Goal: Task Accomplishment & Management: Complete application form

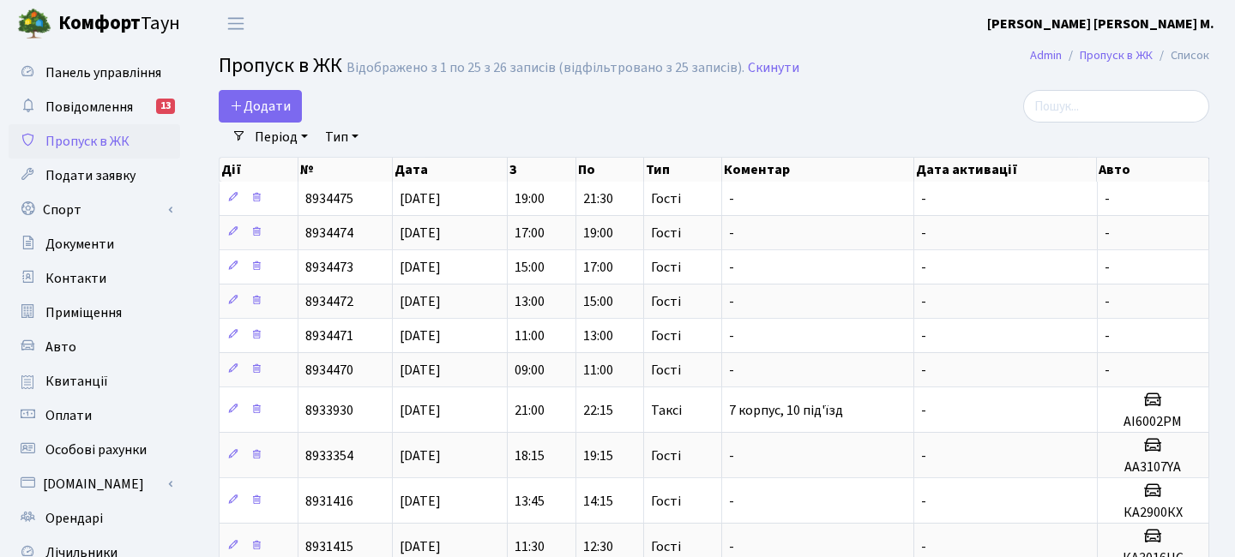
select select "25"
click at [280, 114] on span "Додати" at bounding box center [260, 106] width 61 height 19
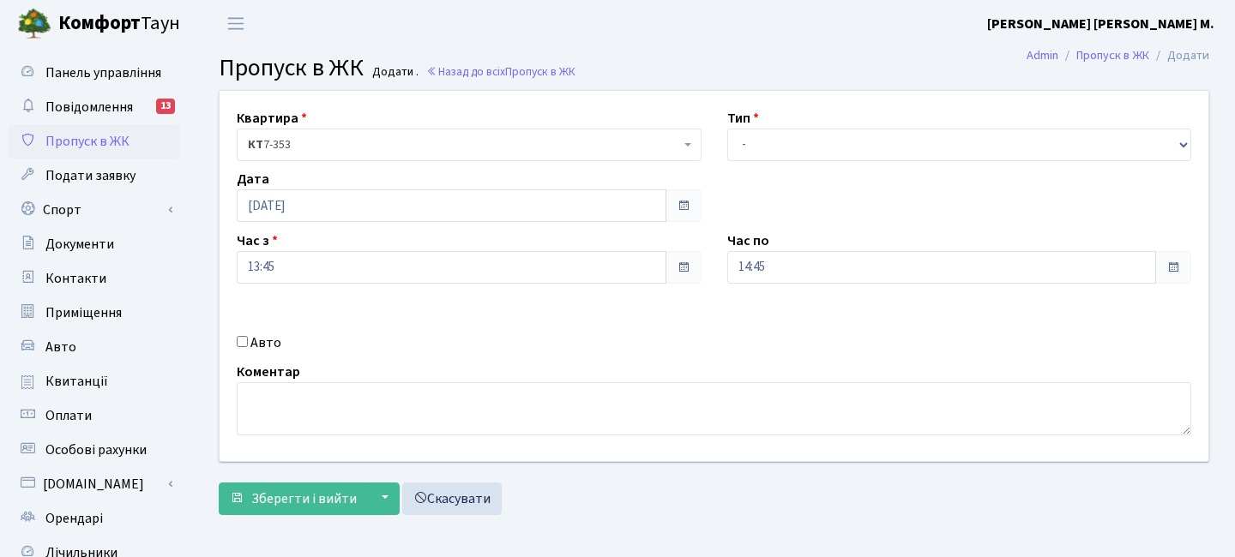
click at [287, 341] on div "Авто" at bounding box center [469, 343] width 490 height 21
click at [257, 350] on label "Авто" at bounding box center [265, 343] width 31 height 21
click at [248, 347] on input "Авто" at bounding box center [242, 341] width 11 height 11
checkbox input "true"
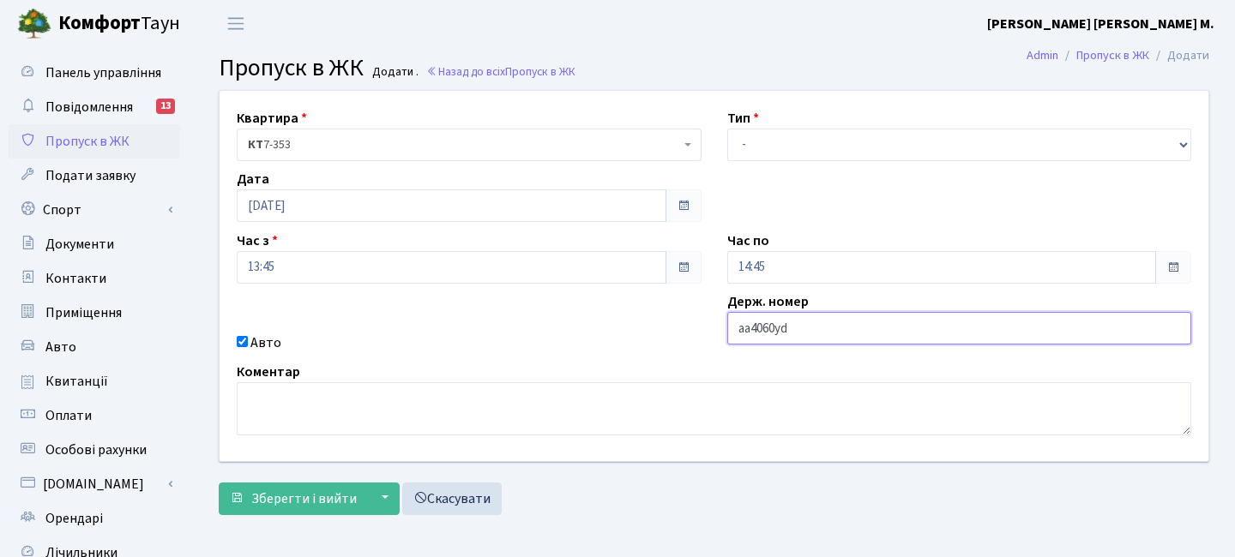
click at [777, 328] on input "aa4060yd" at bounding box center [959, 328] width 465 height 33
type input "aa4066yd"
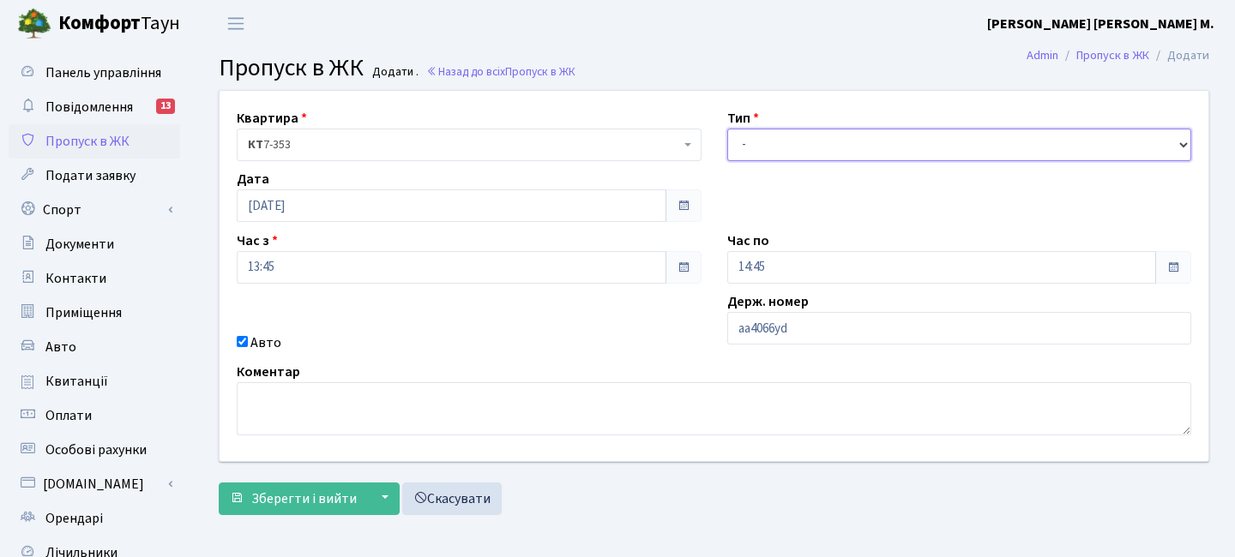
click at [791, 153] on select "- Доставка Таксі Гості Сервіс" at bounding box center [959, 145] width 465 height 33
select select "1"
click at [727, 129] on select "- Доставка Таксі Гості Сервіс" at bounding box center [959, 145] width 465 height 33
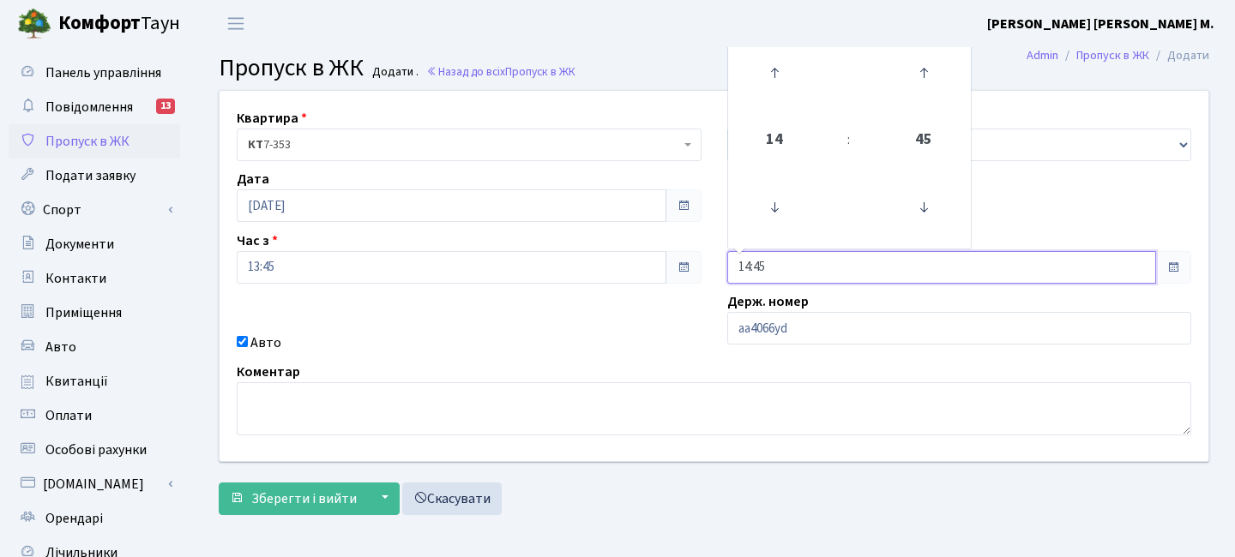
click at [814, 273] on input "14:45" at bounding box center [942, 267] width 430 height 33
drag, startPoint x: 779, startPoint y: 263, endPoint x: 667, endPoint y: 255, distance: 111.8
click at [668, 257] on div "Квартира <b>КТ</b>&nbsp;&nbsp;&nbsp;&nbsp;7-353 <b>КТ</b>&nbsp;&nbsp;&nbsp;&nbs…" at bounding box center [714, 276] width 1014 height 370
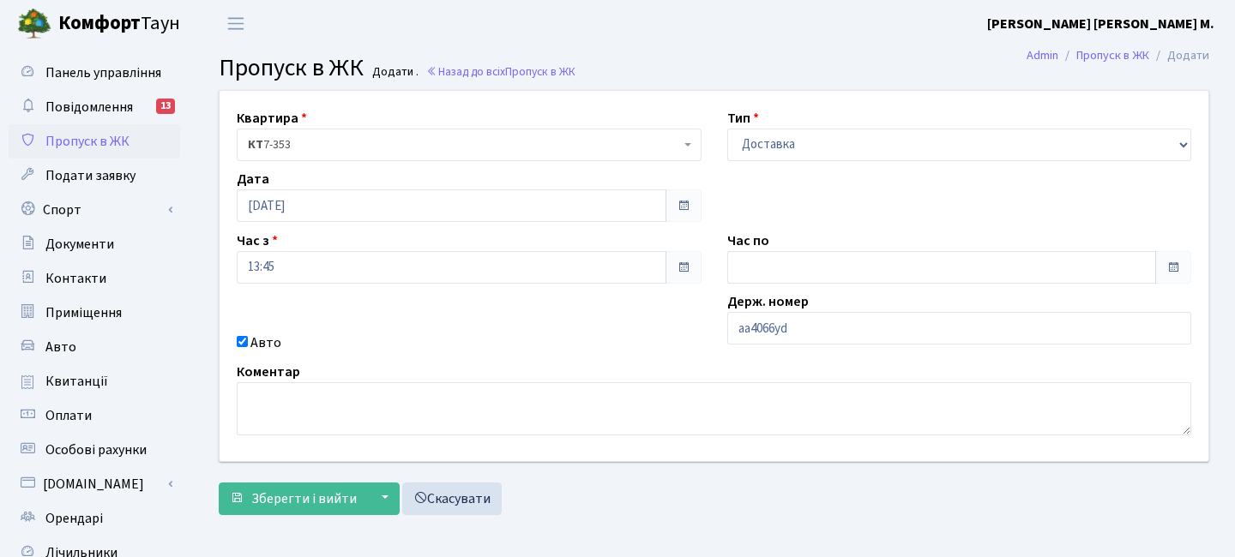
click at [562, 301] on div "Квартира <b>КТ</b>&nbsp;&nbsp;&nbsp;&nbsp;7-353 <b>КТ</b>&nbsp;&nbsp;&nbsp;&nbs…" at bounding box center [714, 276] width 1014 height 370
click at [316, 493] on span "Зберегти і вийти" at bounding box center [303, 499] width 105 height 19
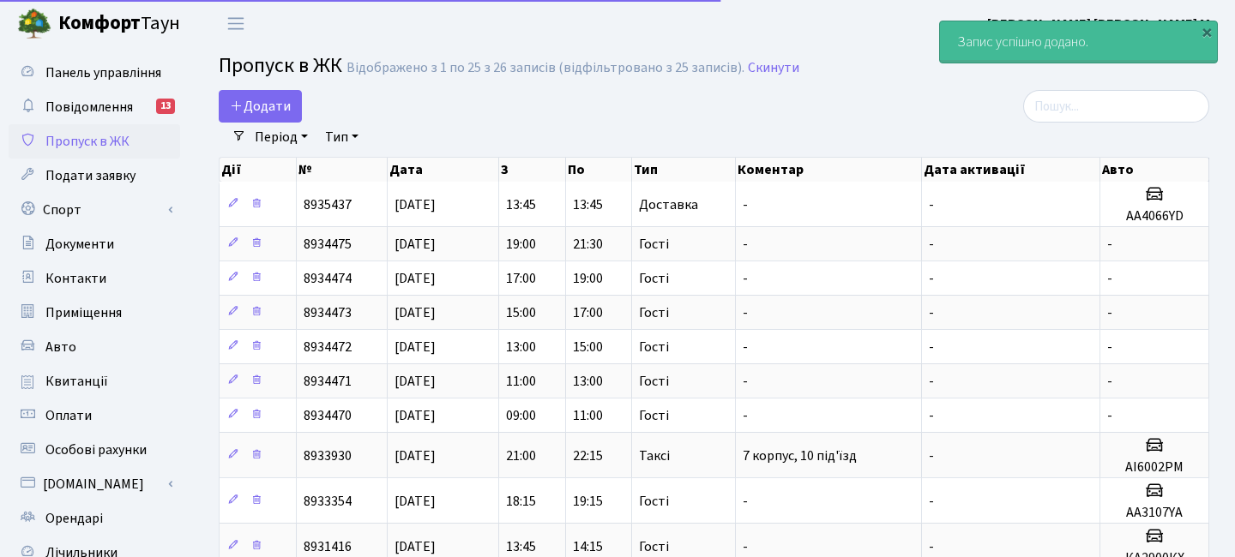
select select "25"
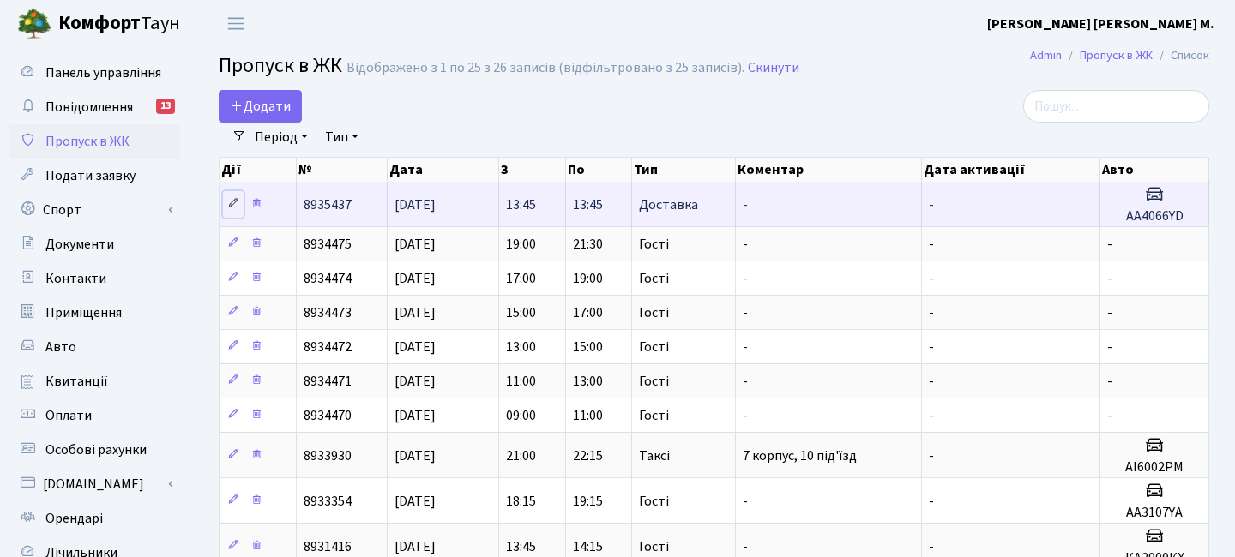
click at [235, 203] on icon at bounding box center [233, 203] width 12 height 12
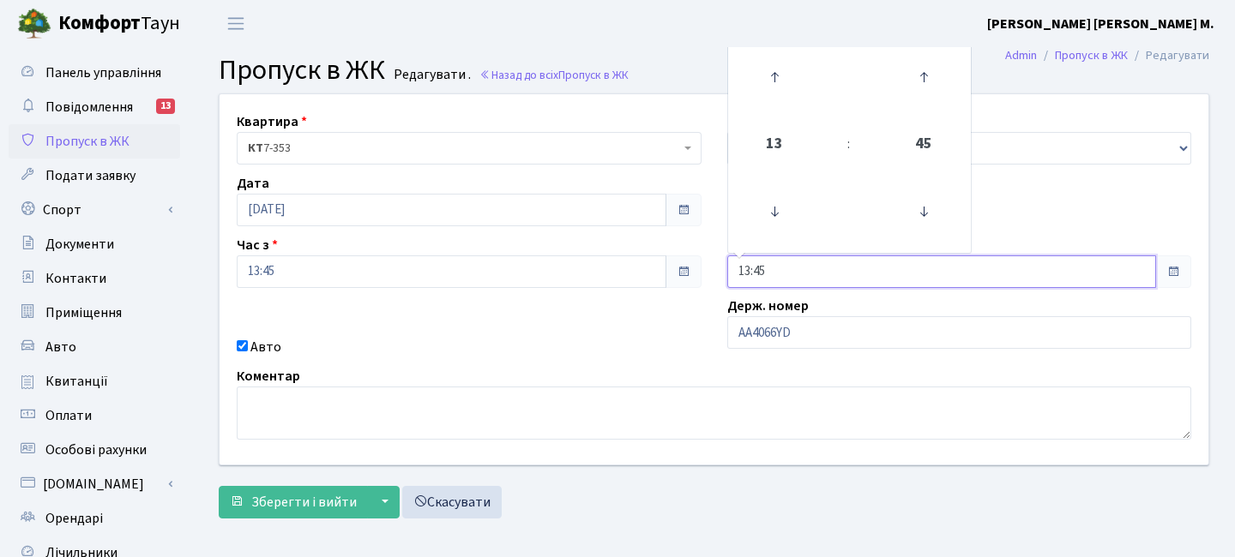
click at [783, 266] on input "13:45" at bounding box center [942, 272] width 430 height 33
drag, startPoint x: 783, startPoint y: 274, endPoint x: 702, endPoint y: 269, distance: 80.7
click at [702, 269] on div "Квартира <b>КТ</b>&nbsp;&nbsp;&nbsp;&nbsp;7-353 <b>КТ</b>&nbsp;&nbsp;&nbsp;&nbs…" at bounding box center [714, 279] width 1014 height 370
type input "15:00"
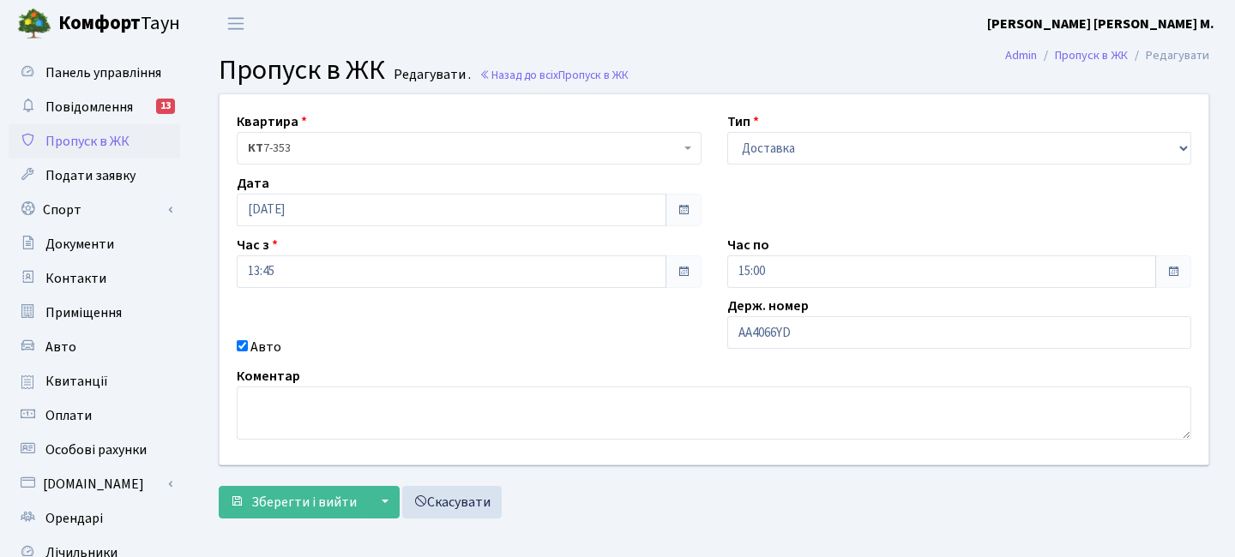
click at [660, 322] on div "Квартира <b>КТ</b>&nbsp;&nbsp;&nbsp;&nbsp;7-353 <b>КТ</b>&nbsp;&nbsp;&nbsp;&nbs…" at bounding box center [714, 279] width 1014 height 370
click at [348, 503] on span "Зберегти і вийти" at bounding box center [303, 502] width 105 height 19
click at [394, 499] on button "▼" at bounding box center [383, 502] width 33 height 33
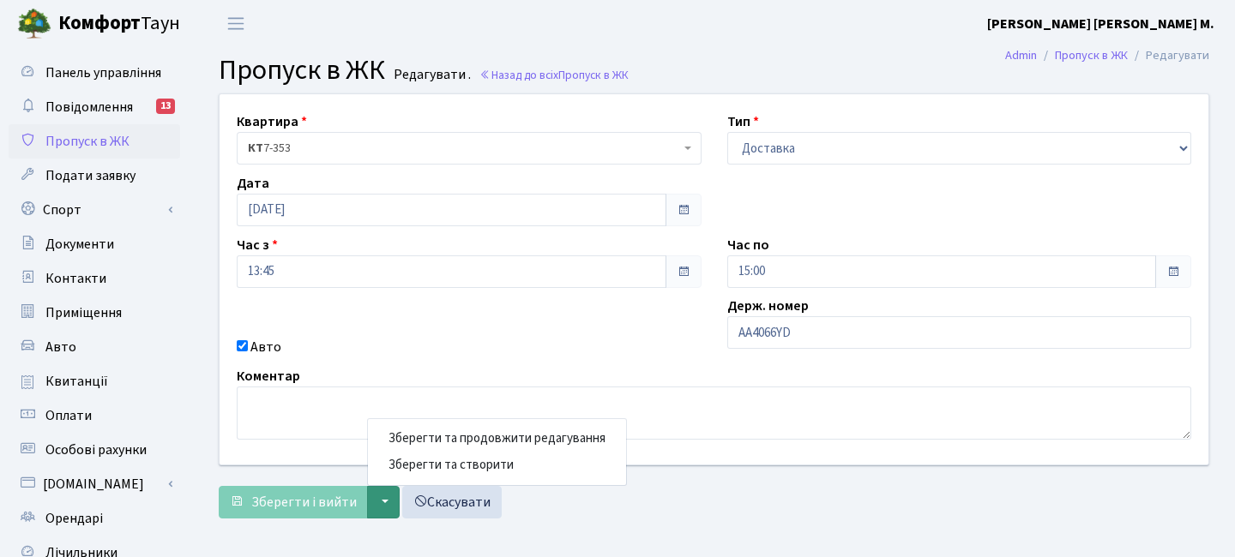
click at [385, 505] on button "▼" at bounding box center [383, 502] width 33 height 33
click at [386, 508] on button "▼" at bounding box center [383, 502] width 33 height 33
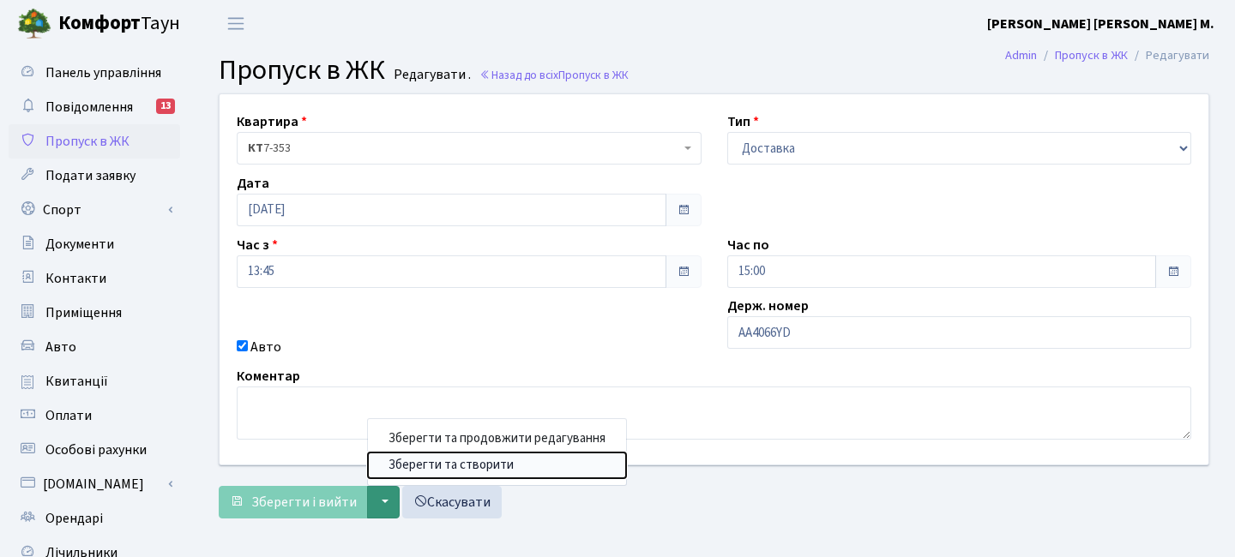
click at [450, 473] on button "Зберегти та створити" at bounding box center [497, 466] width 258 height 27
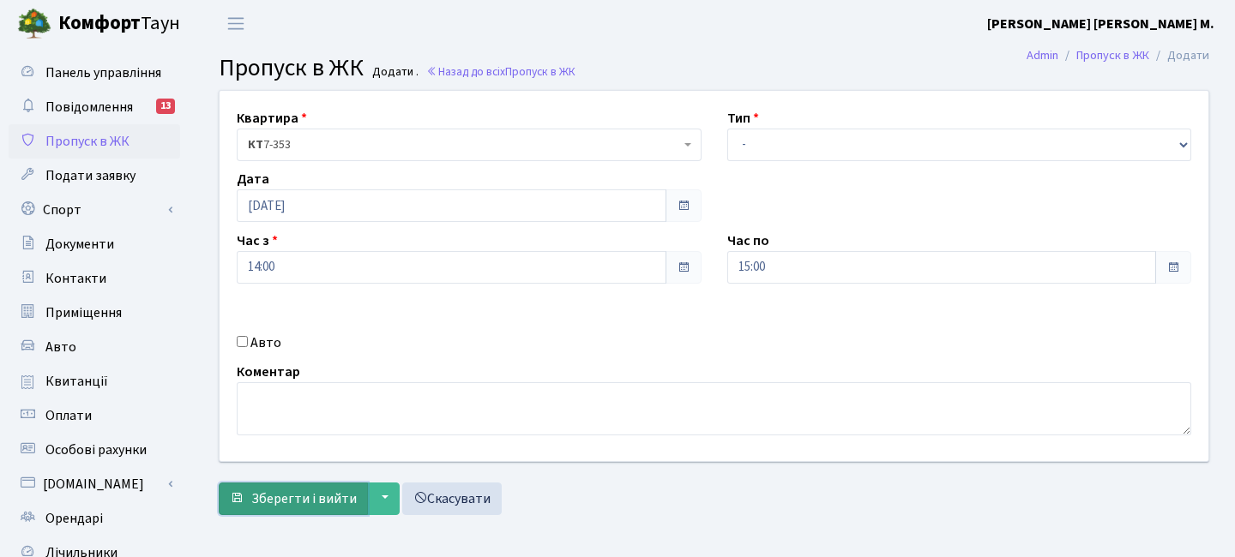
click at [314, 506] on span "Зберегти і вийти" at bounding box center [303, 499] width 105 height 19
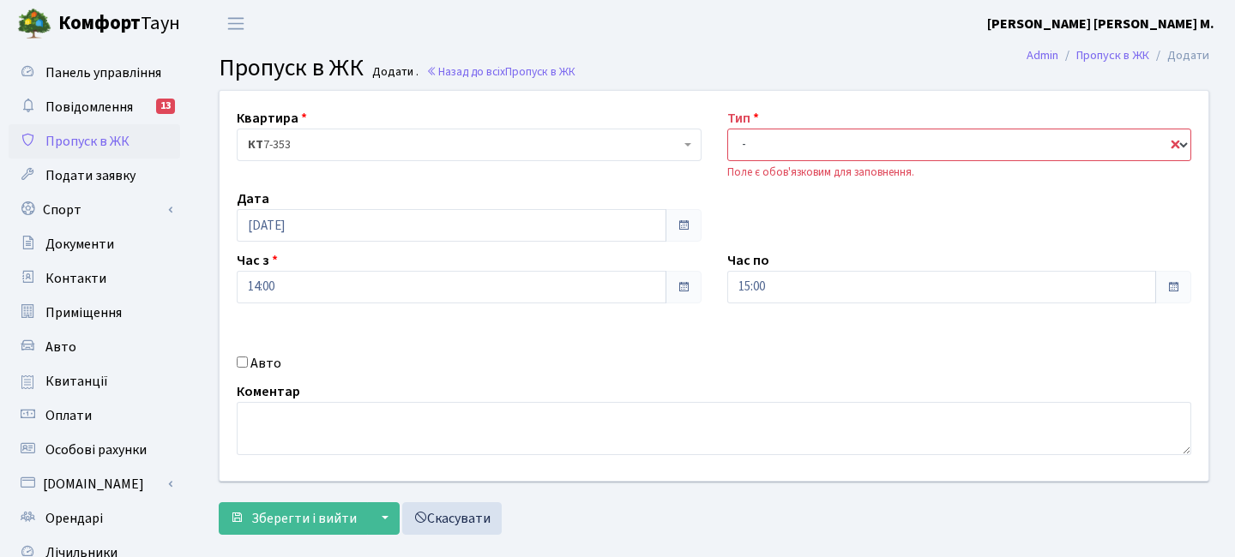
click at [755, 152] on select "- Доставка Таксі Гості Сервіс" at bounding box center [959, 145] width 465 height 33
select select "3"
click at [727, 129] on select "- Доставка Таксі Гості Сервіс" at bounding box center [959, 145] width 465 height 33
click at [448, 526] on link "Скасувати" at bounding box center [451, 518] width 99 height 33
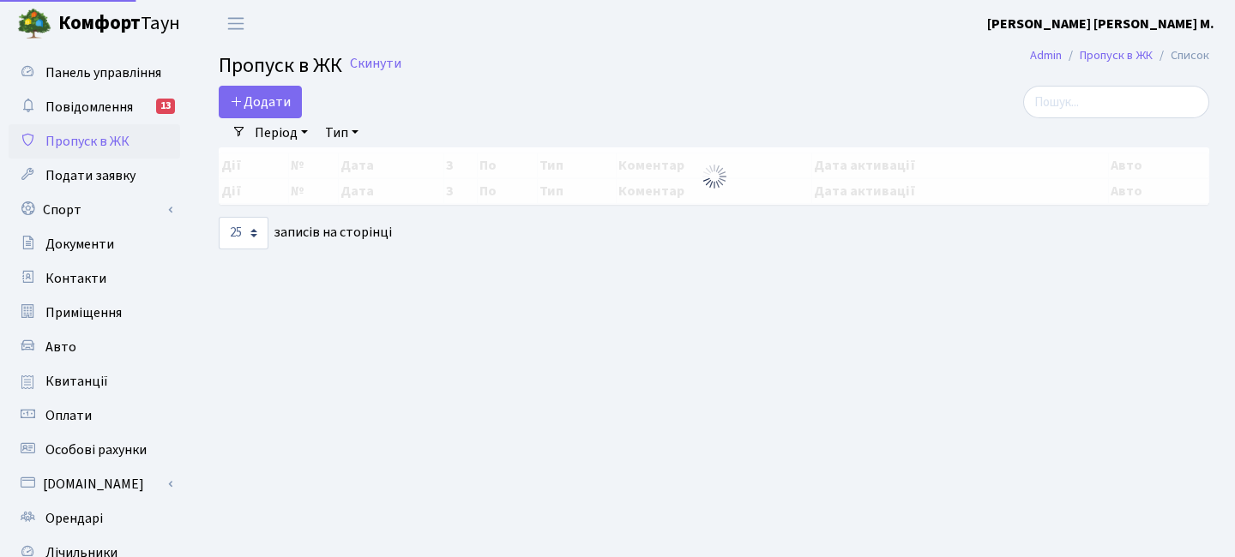
select select "25"
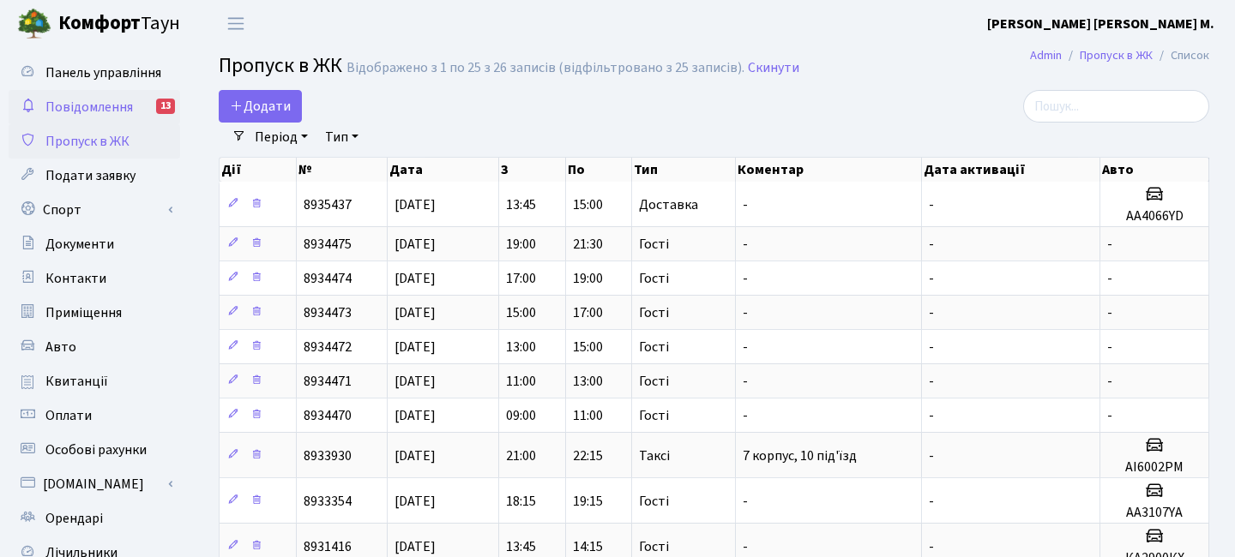
click at [148, 105] on link "Повідомлення 13" at bounding box center [94, 107] width 171 height 34
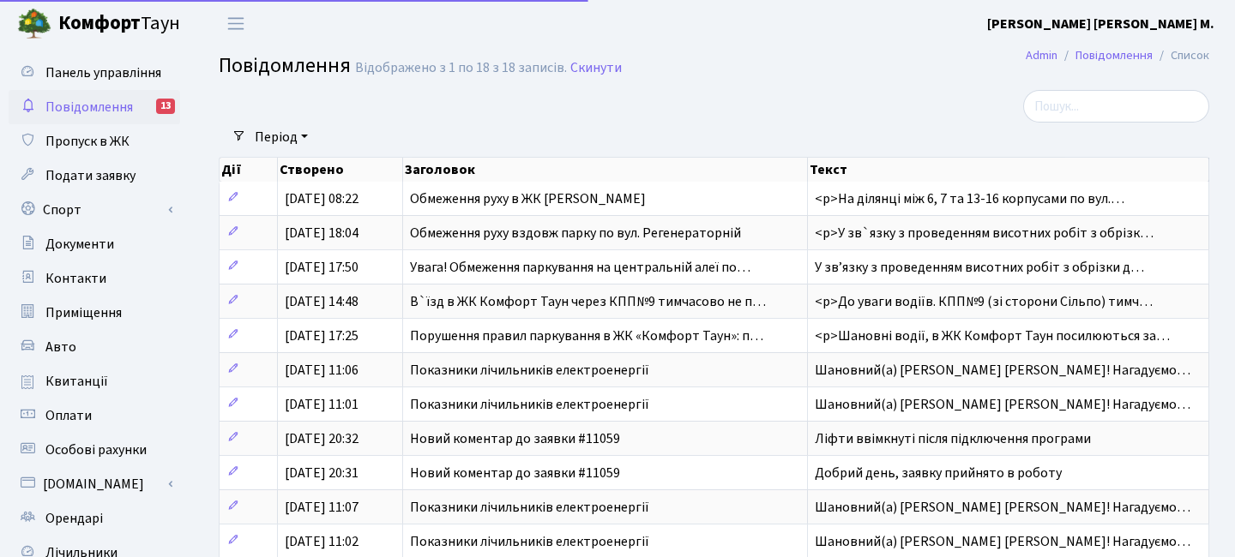
select select "25"
click at [92, 145] on span "Пропуск в ЖК" at bounding box center [87, 141] width 84 height 19
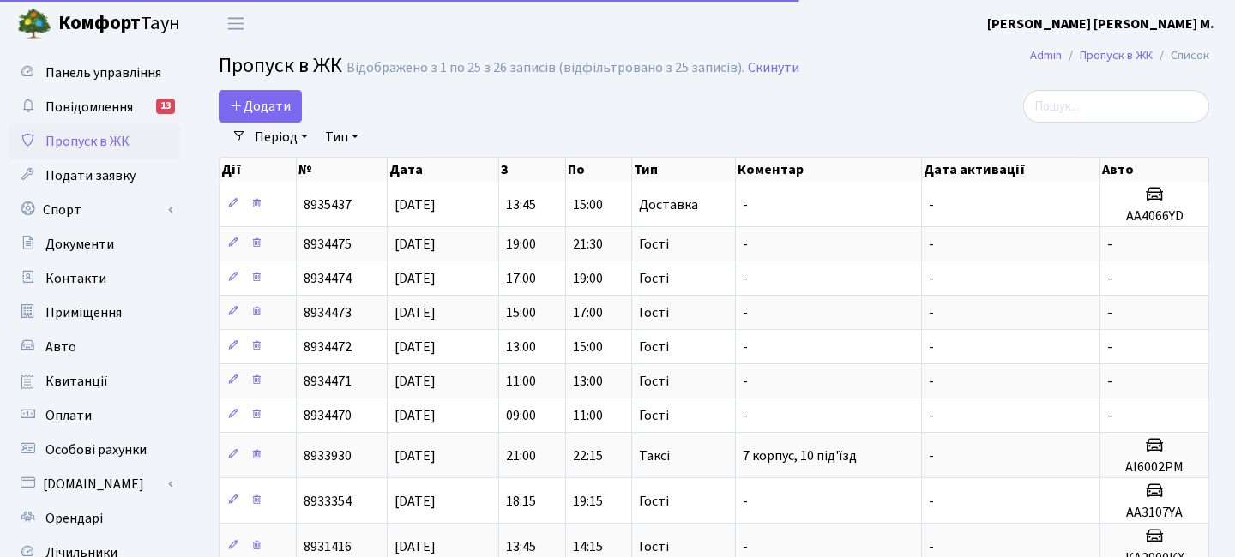
select select "25"
